Goal: Find specific page/section: Find specific page/section

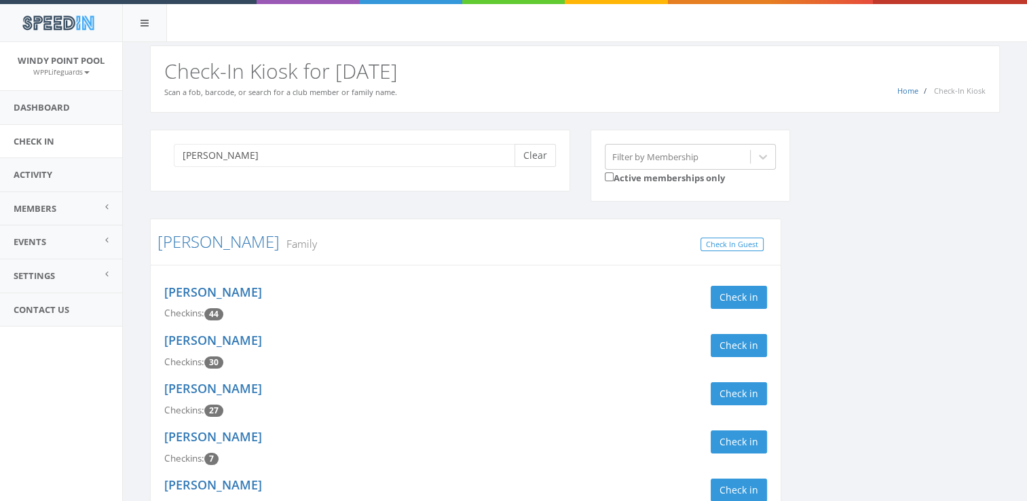
type input "[PERSON_NAME]"
click at [534, 155] on button "Clear" at bounding box center [535, 155] width 41 height 23
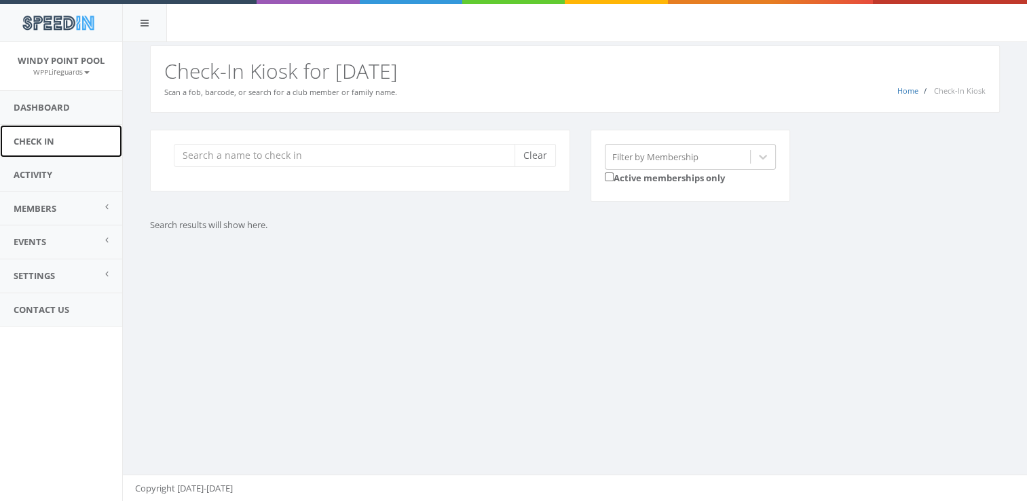
click at [47, 132] on link "Check In" at bounding box center [61, 141] width 122 height 33
